Goal: Task Accomplishment & Management: Manage account settings

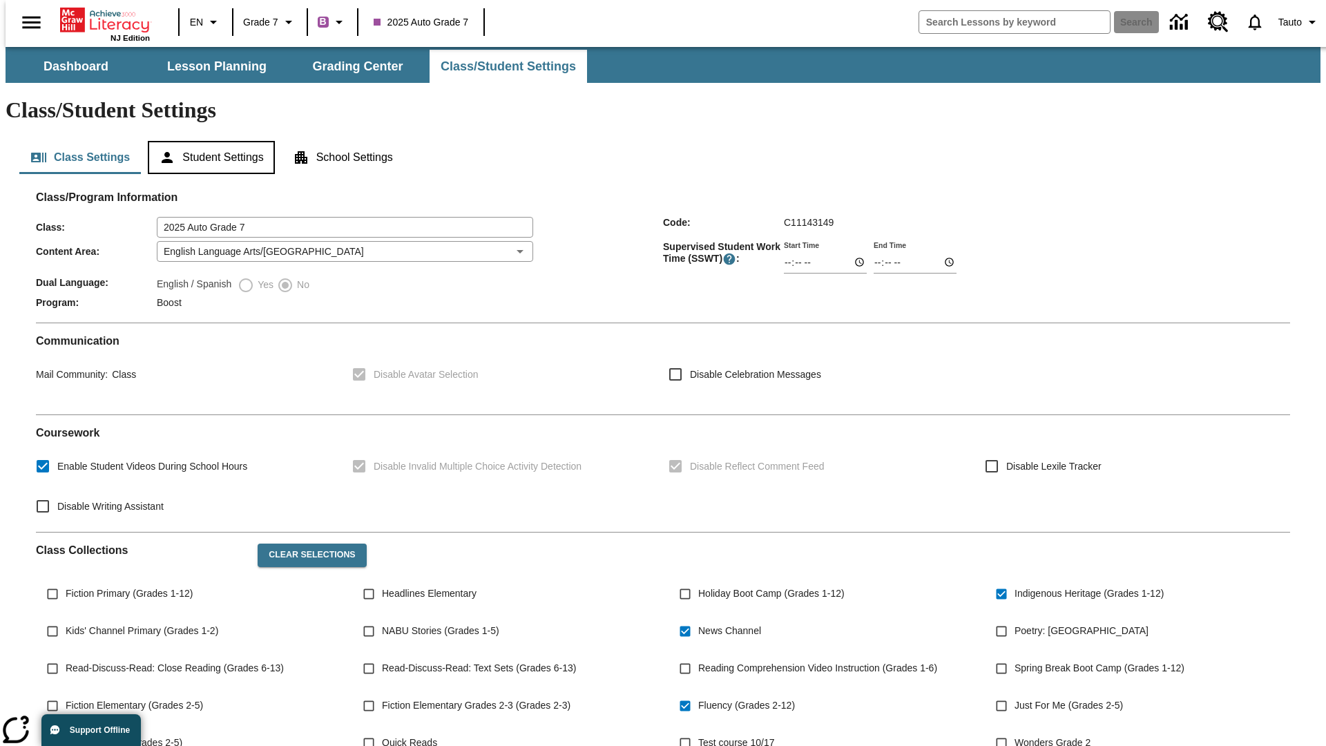
click at [208, 141] on button "Student Settings" at bounding box center [211, 157] width 126 height 33
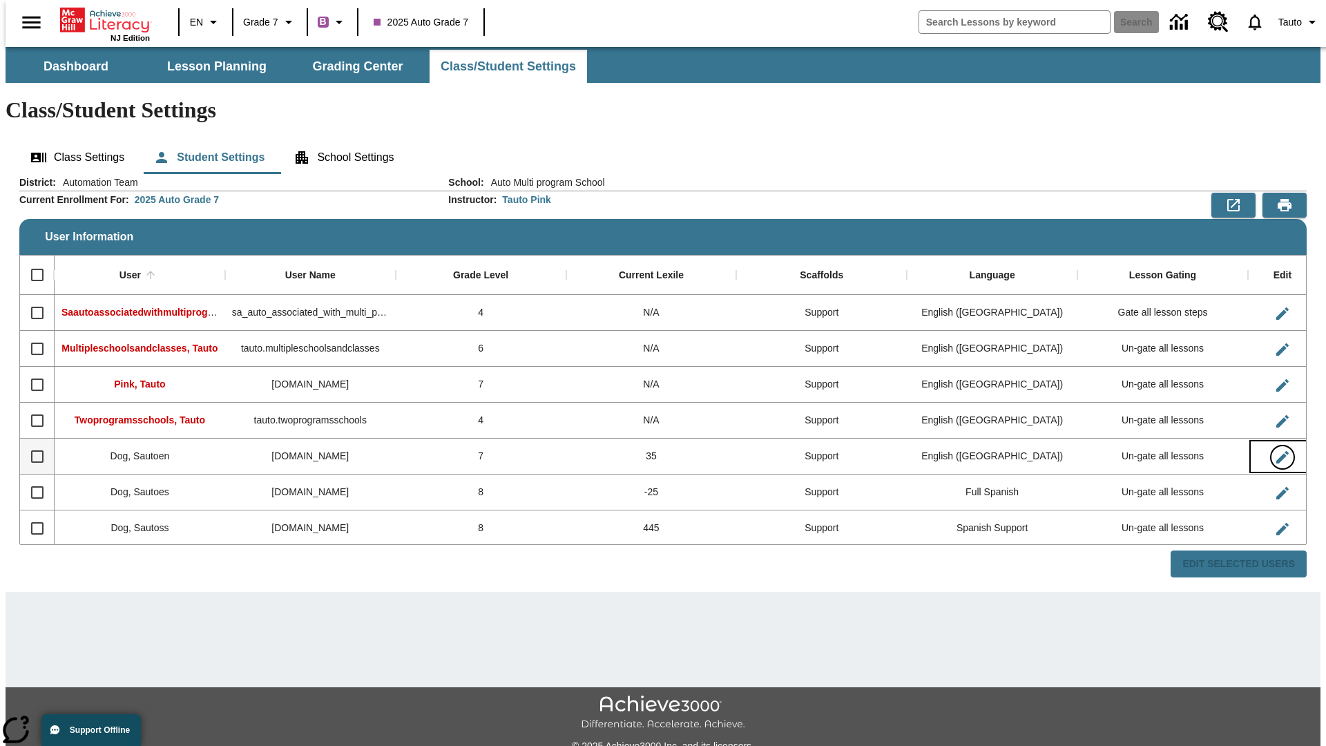
click at [1277, 451] on icon "Edit User" at bounding box center [1283, 457] width 12 height 12
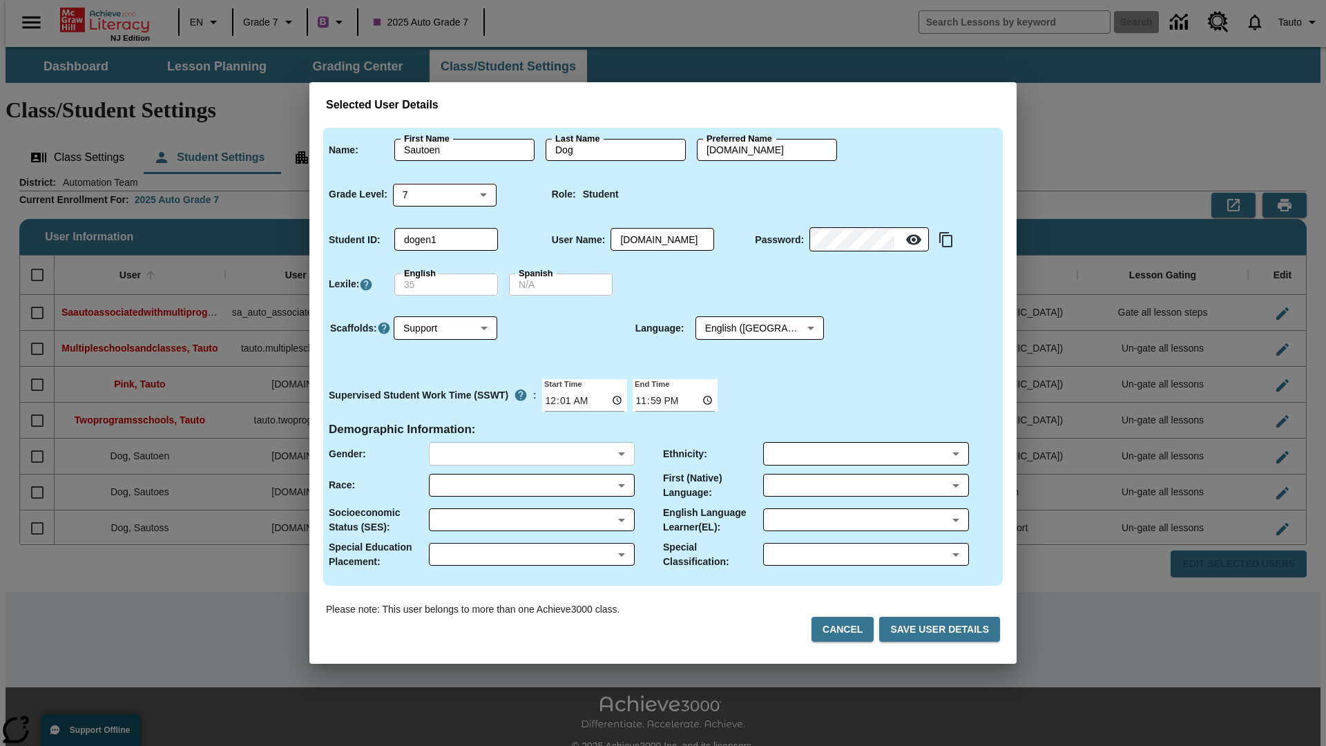
click at [531, 454] on body "Skip to main content NJ Edition EN Grade 7 B 2025 Auto Grade 7 Search 0 Tauto D…" at bounding box center [663, 411] width 1315 height 729
click at [531, 485] on body "Skip to main content NJ Edition EN Grade 7 B 2025 Auto Grade 7 Search 0 Tauto D…" at bounding box center [663, 411] width 1315 height 729
click at [531, 519] on body "Skip to main content NJ Edition EN Grade 7 B 2025 Auto Grade 7 Search 0 Tauto D…" at bounding box center [663, 411] width 1315 height 729
click at [531, 554] on body "Skip to main content NJ Edition EN Grade 7 B 2025 Auto Grade 7 Search 0 Tauto D…" at bounding box center [663, 411] width 1315 height 729
click at [866, 454] on body "Skip to main content NJ Edition EN Grade 7 B 2025 Auto Grade 7 Search 0 Tauto D…" at bounding box center [663, 411] width 1315 height 729
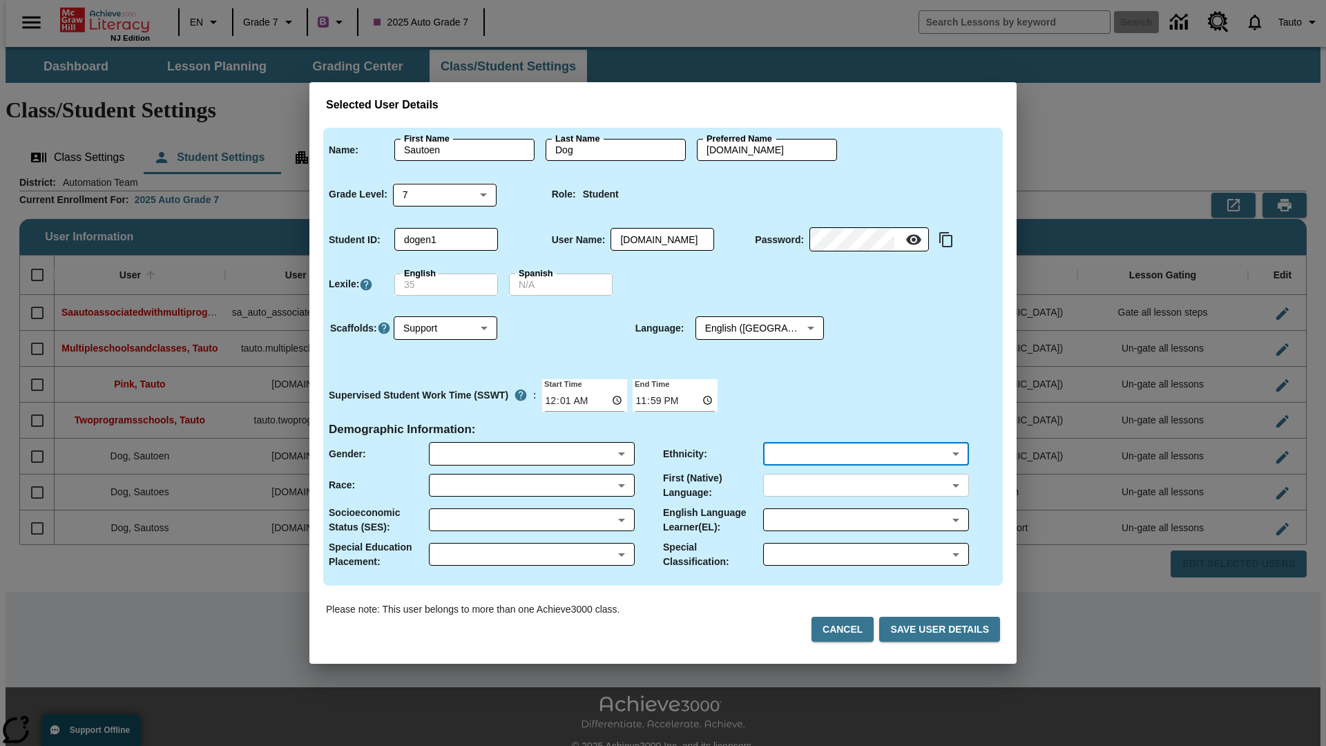
click at [866, 485] on body "Skip to main content NJ Edition EN Grade 7 B 2025 Auto Grade 7 Search 0 Tauto D…" at bounding box center [663, 411] width 1315 height 729
click at [866, 519] on body "Skip to main content NJ Edition EN Grade 7 B 2025 Auto Grade 7 Search 0 Tauto D…" at bounding box center [663, 411] width 1315 height 729
click at [866, 554] on body "Skip to main content NJ Edition EN Grade 7 B 2025 Auto Grade 7 Search 0 Tauto D…" at bounding box center [663, 411] width 1315 height 729
